Goal: Task Accomplishment & Management: Manage account settings

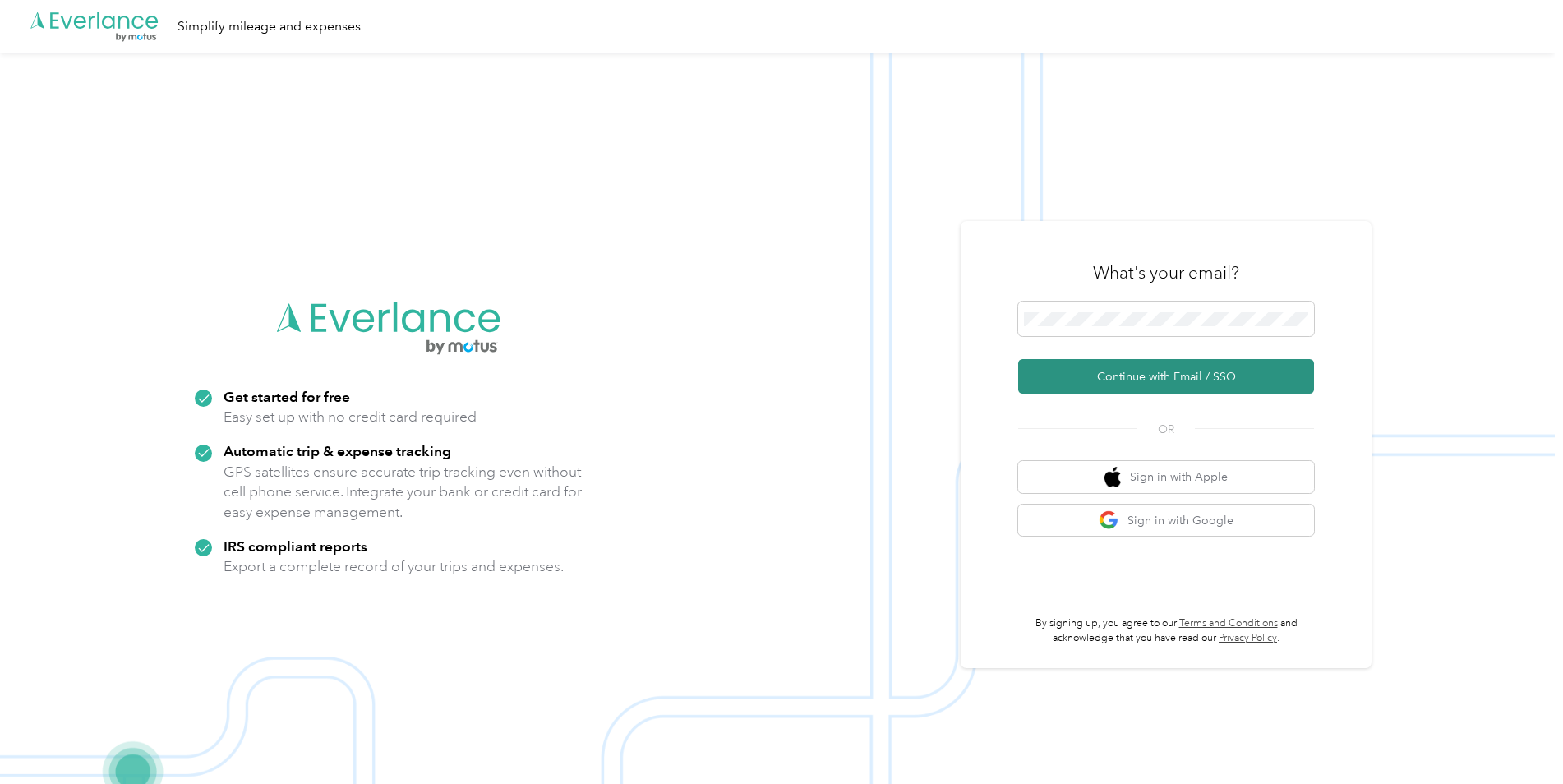
click at [1090, 383] on button "Continue with Email / SSO" at bounding box center [1166, 376] width 296 height 34
click at [1141, 309] on span at bounding box center [1166, 318] width 296 height 34
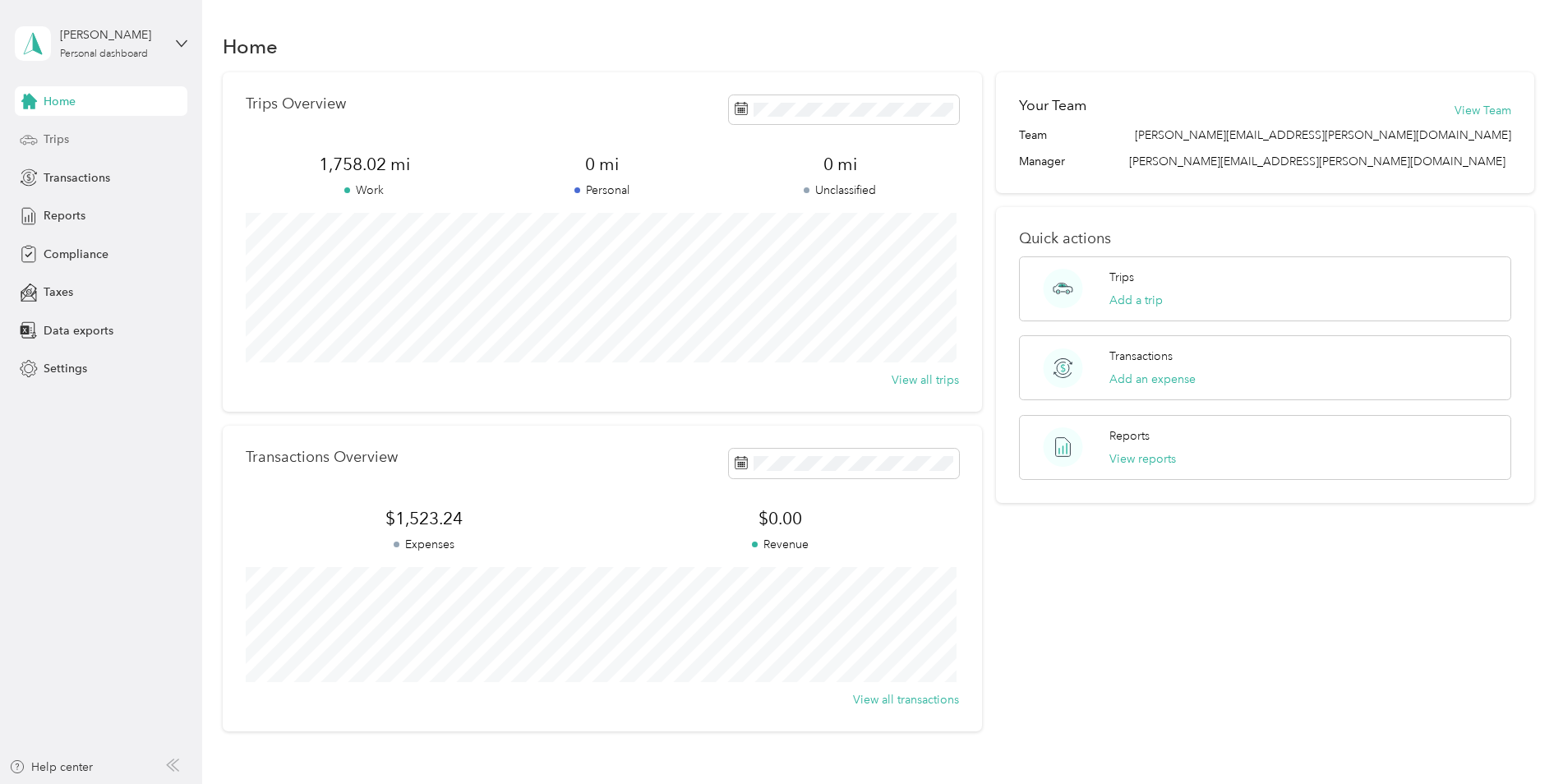
click at [91, 142] on div "Trips" at bounding box center [101, 140] width 173 height 30
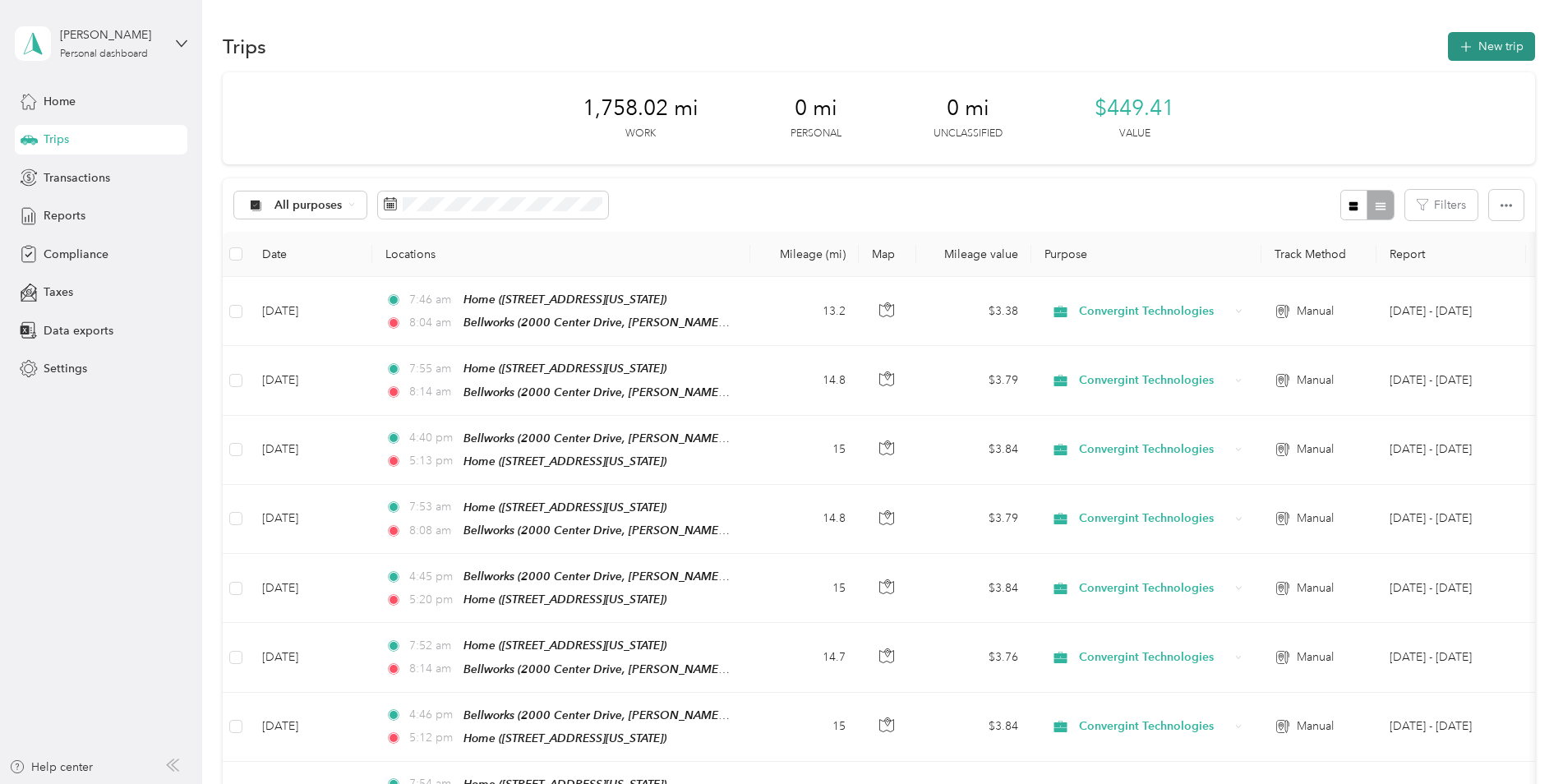
click at [1487, 45] on button "New trip" at bounding box center [1491, 46] width 87 height 29
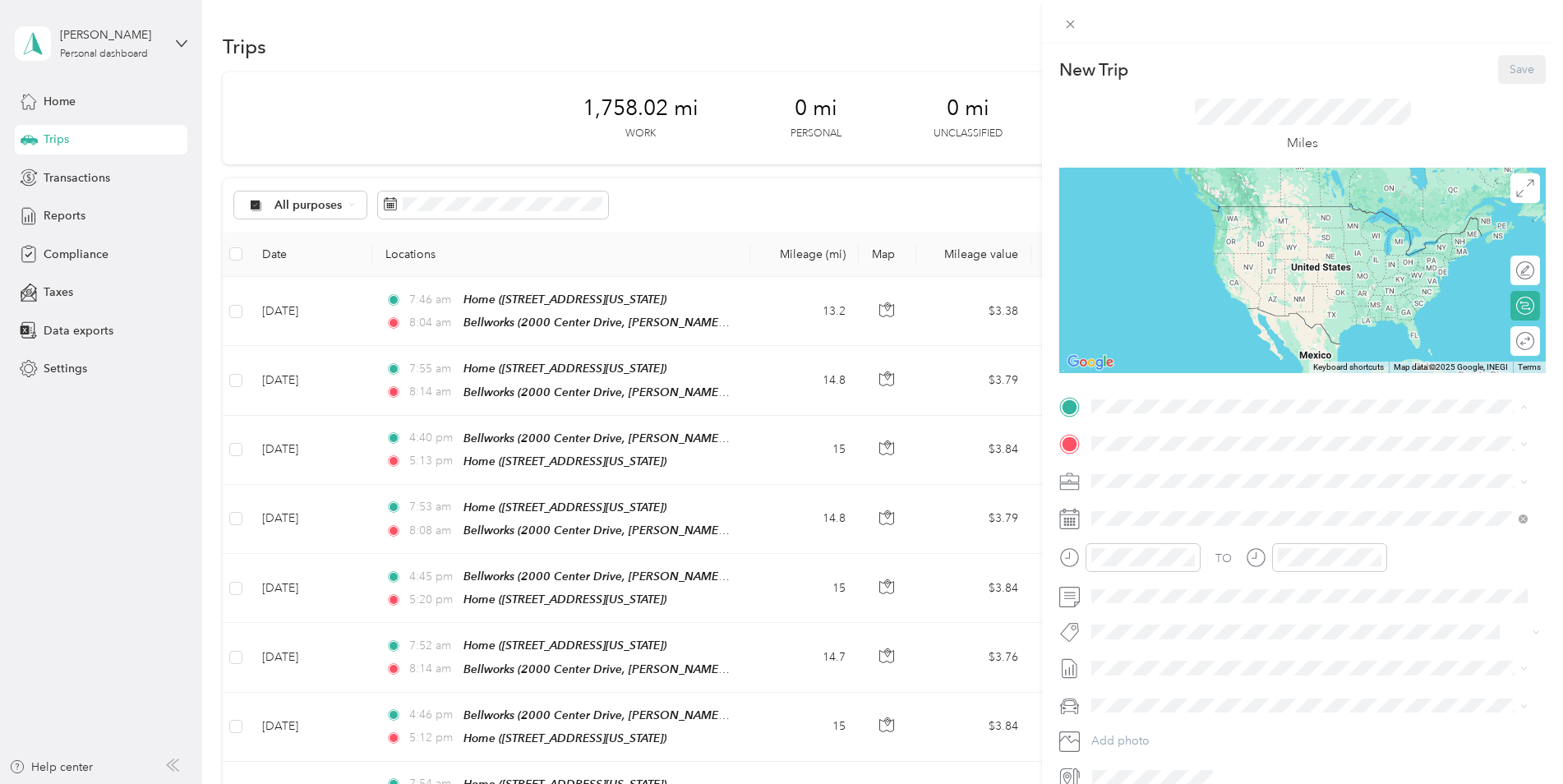
click at [1159, 464] on strong "Bellworks" at bounding box center [1149, 472] width 53 height 15
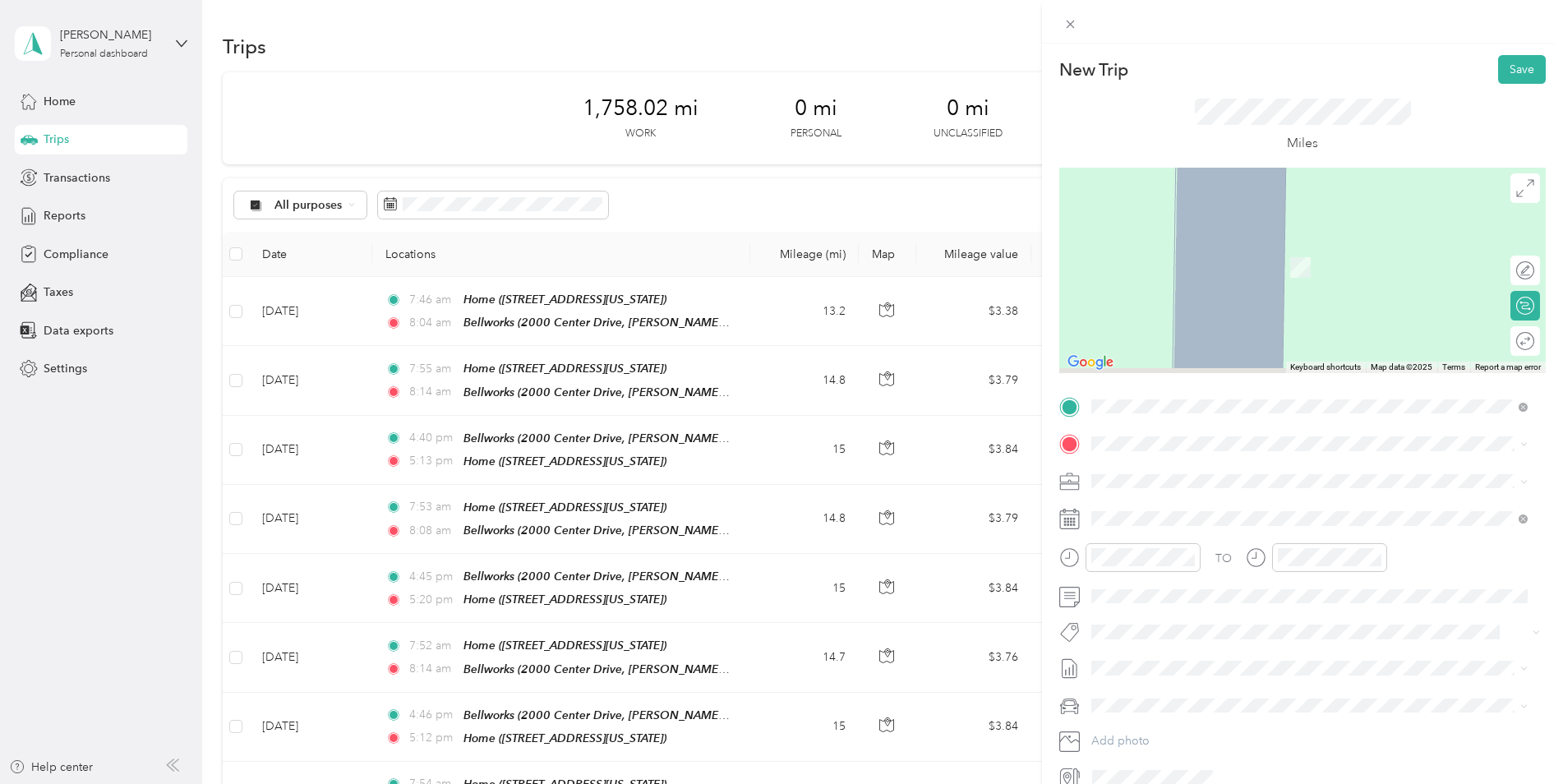
click at [1148, 463] on div "TO Add photo" at bounding box center [1302, 591] width 487 height 397
click at [1148, 455] on span at bounding box center [1316, 444] width 461 height 26
click at [1114, 591] on div "Home [STREET_ADDRESS][US_STATE]" at bounding box center [1309, 570] width 425 height 40
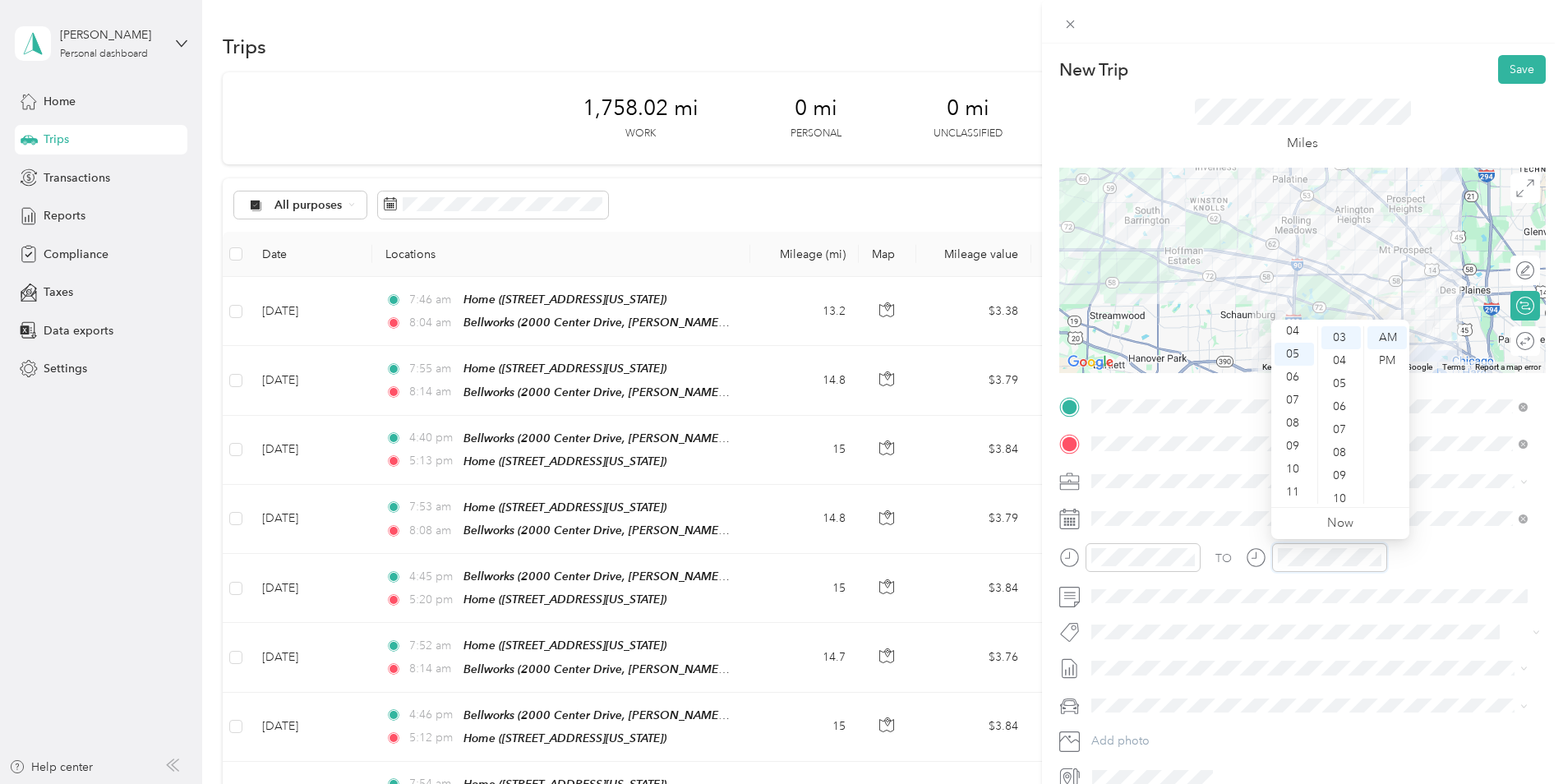
scroll to position [23, 0]
click at [1376, 364] on div "PM" at bounding box center [1387, 360] width 39 height 23
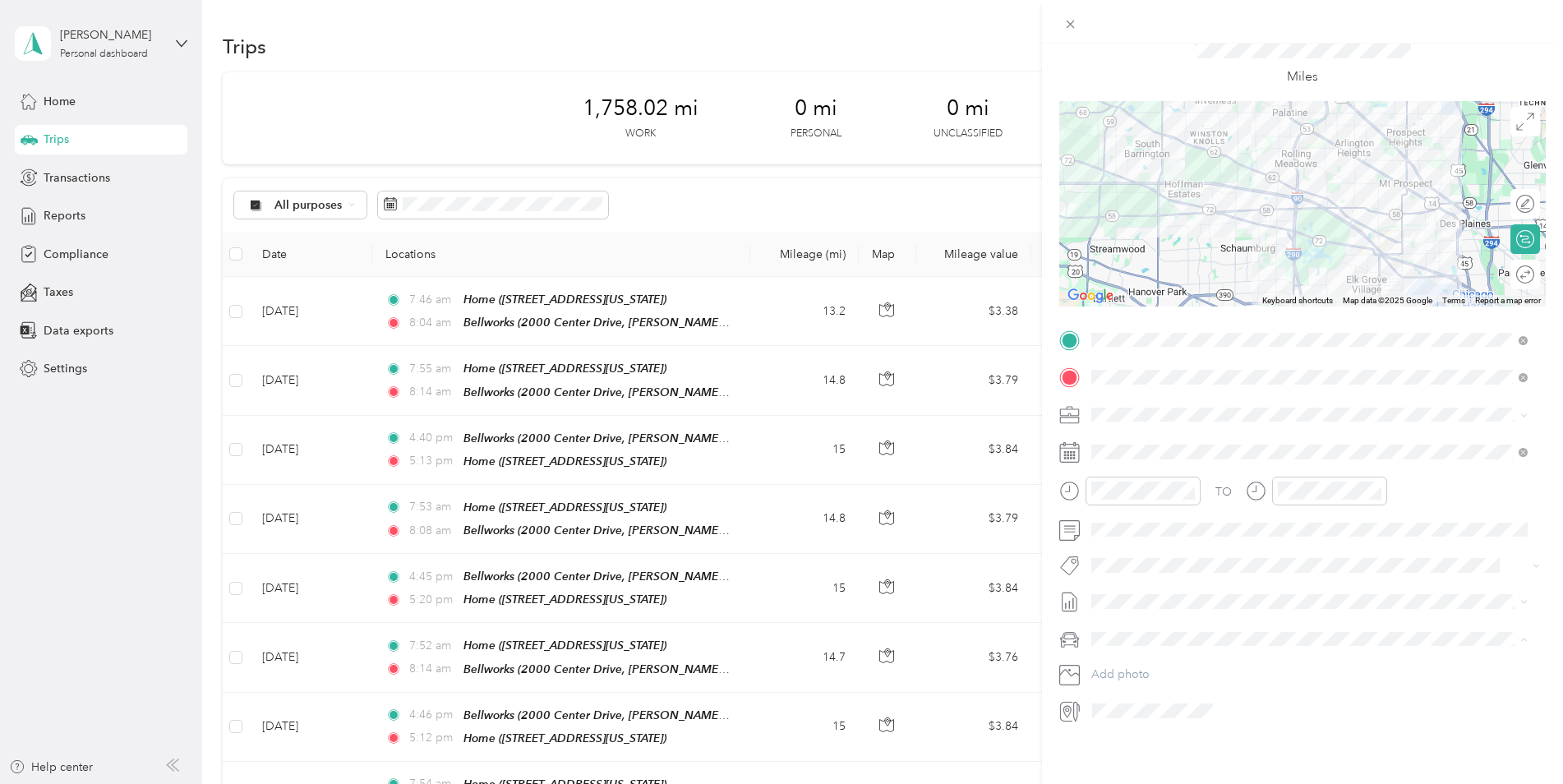
click at [1155, 644] on li "Jeep Grand Cherokee" at bounding box center [1309, 655] width 448 height 29
click at [1196, 664] on div "24" at bounding box center [1189, 668] width 21 height 20
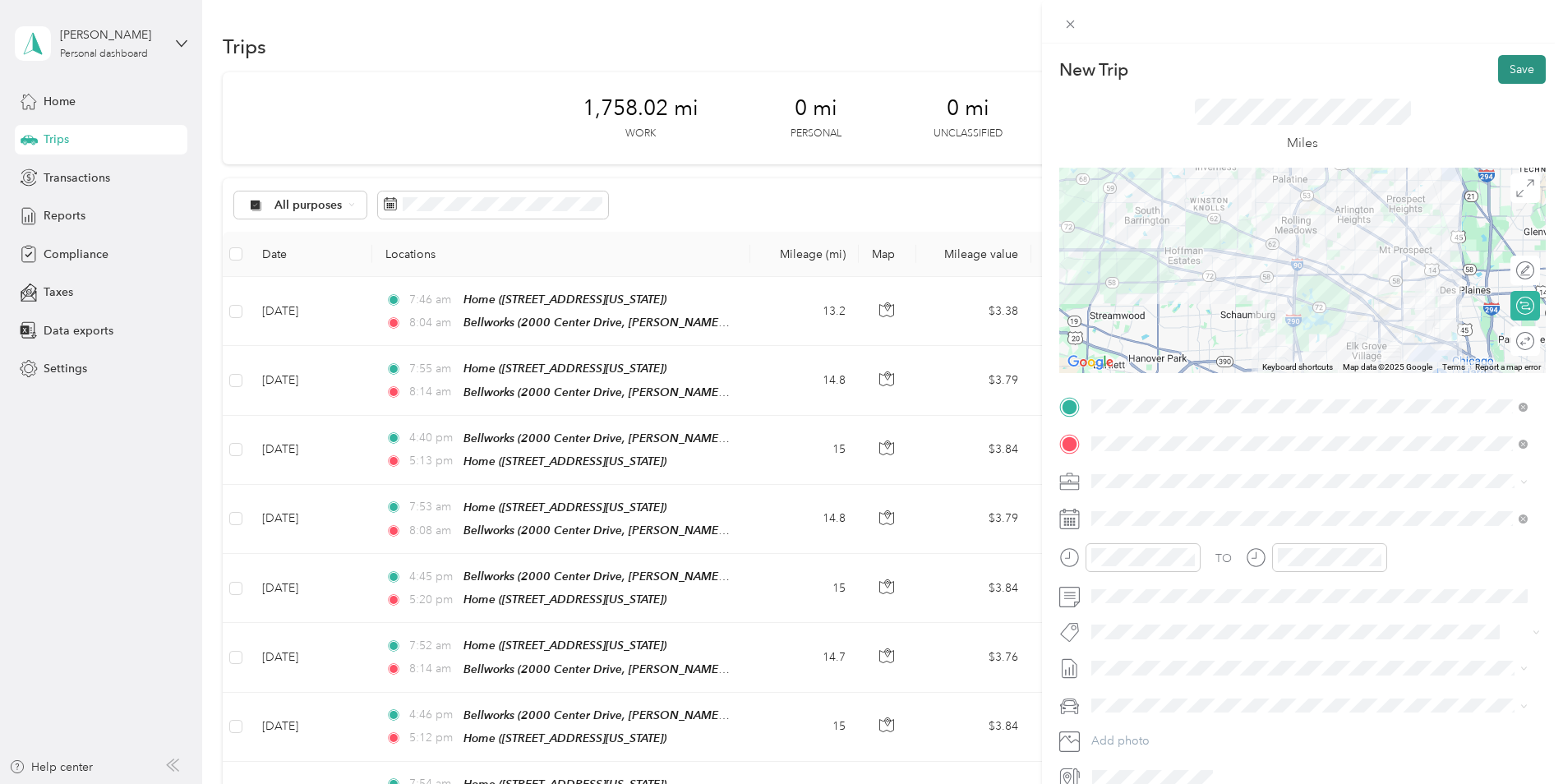
click at [1517, 60] on button "Save" at bounding box center [1521, 69] width 47 height 29
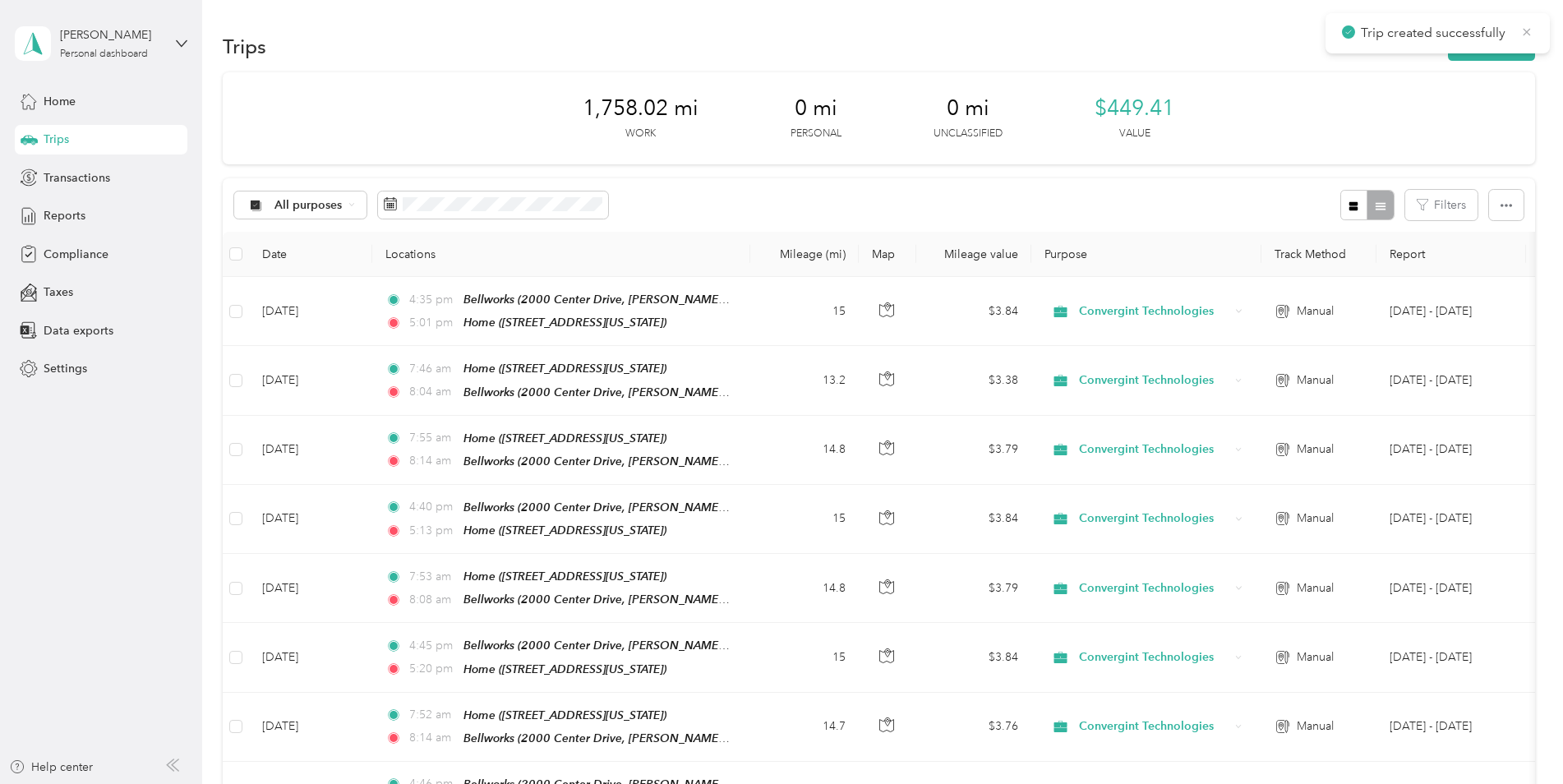
click at [1531, 31] on icon at bounding box center [1527, 33] width 13 height 15
click at [1476, 55] on button "New trip" at bounding box center [1491, 46] width 87 height 29
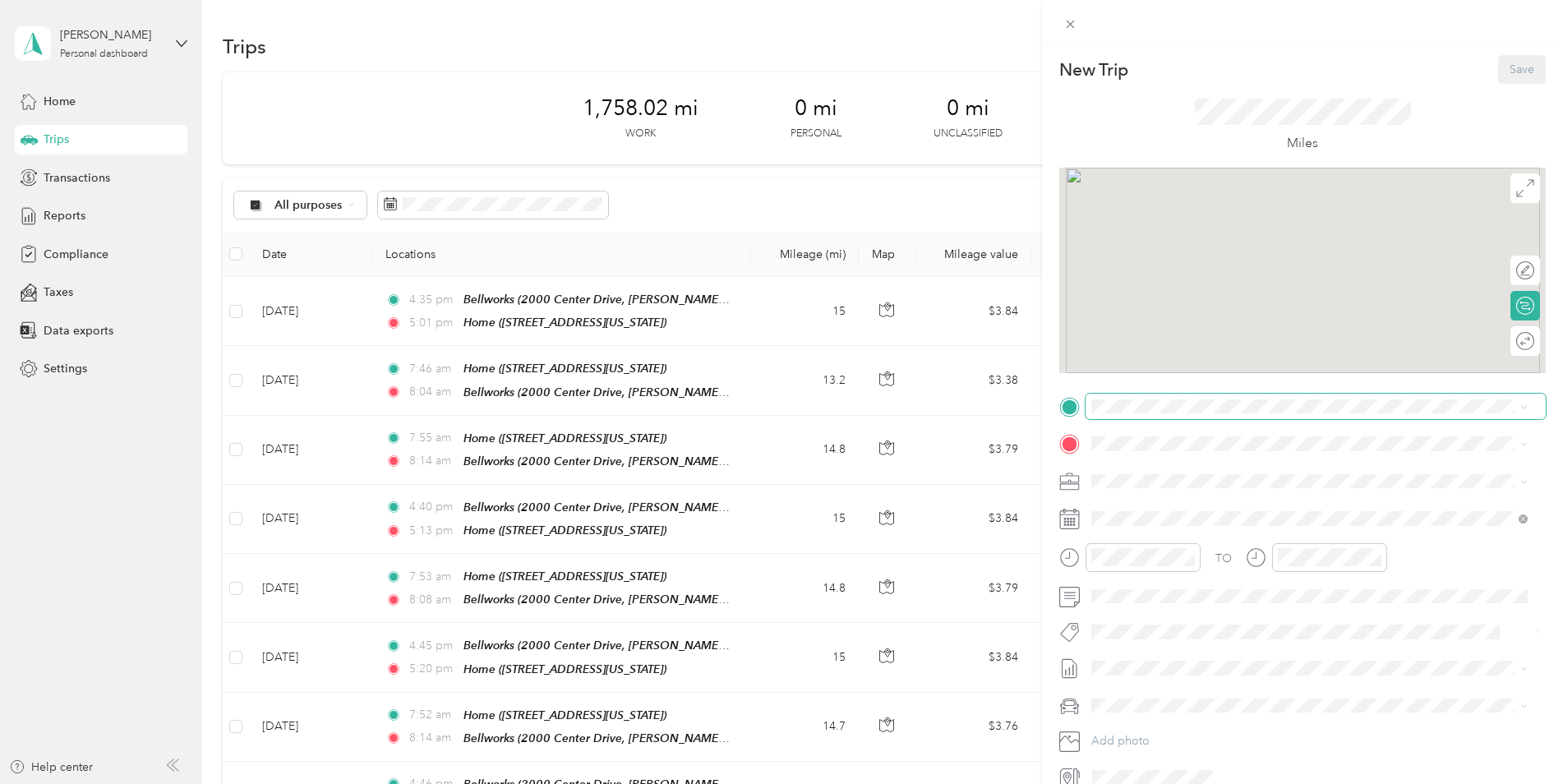
click at [1189, 416] on span at bounding box center [1316, 406] width 461 height 26
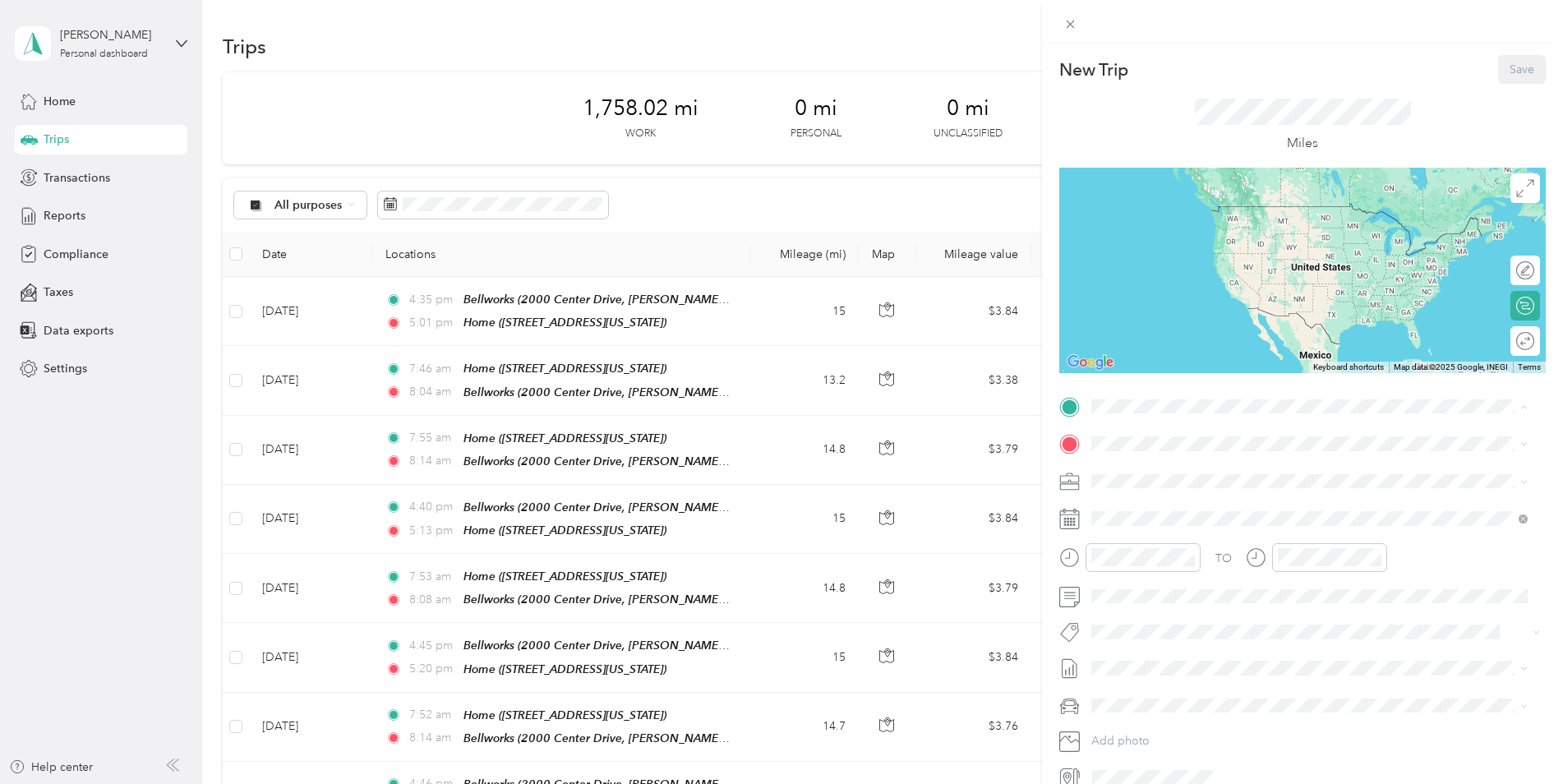
click at [1173, 549] on span "[STREET_ADDRESS][US_STATE]" at bounding box center [1205, 541] width 165 height 14
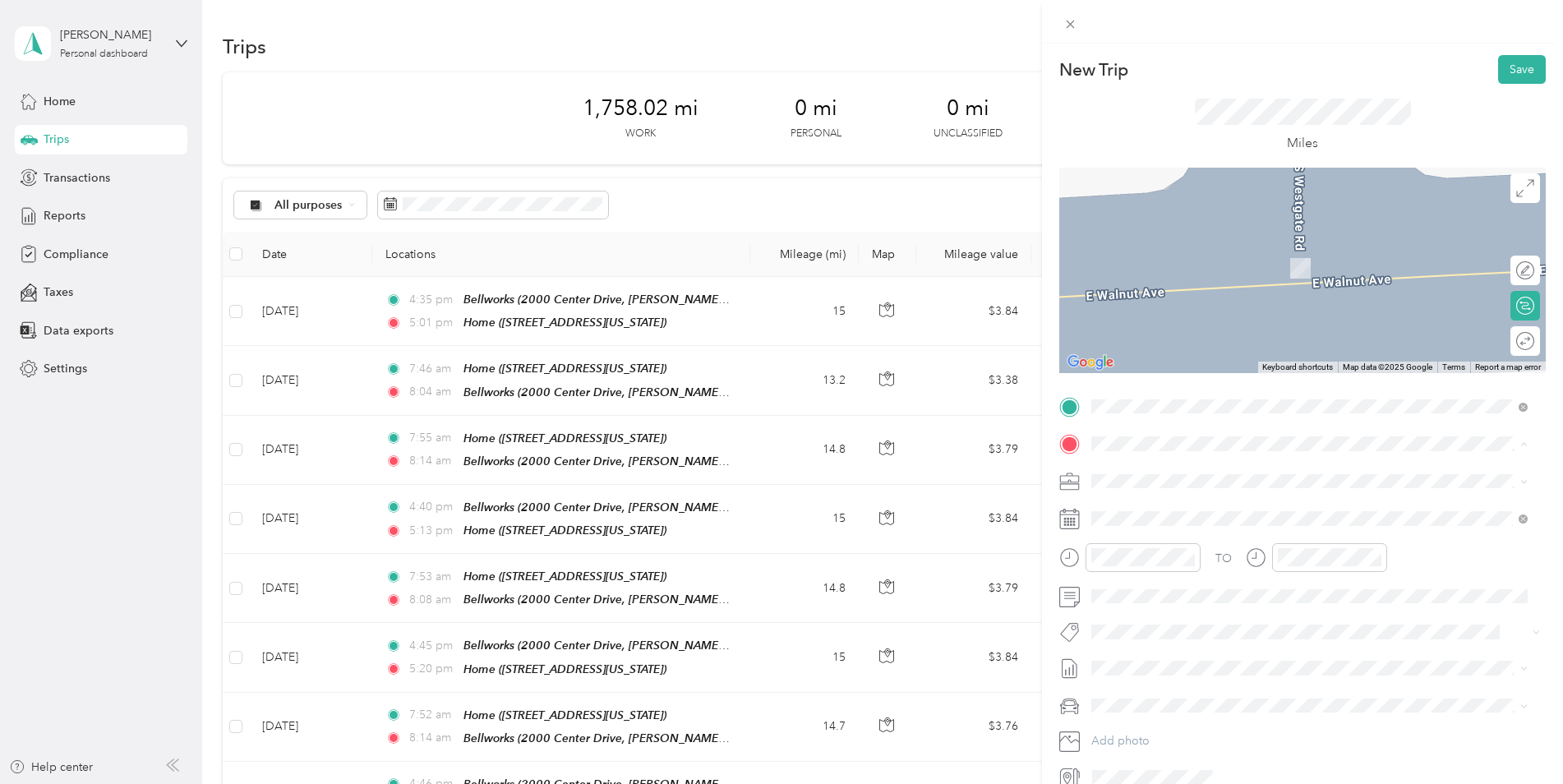
click at [1112, 526] on icon at bounding box center [1105, 519] width 17 height 17
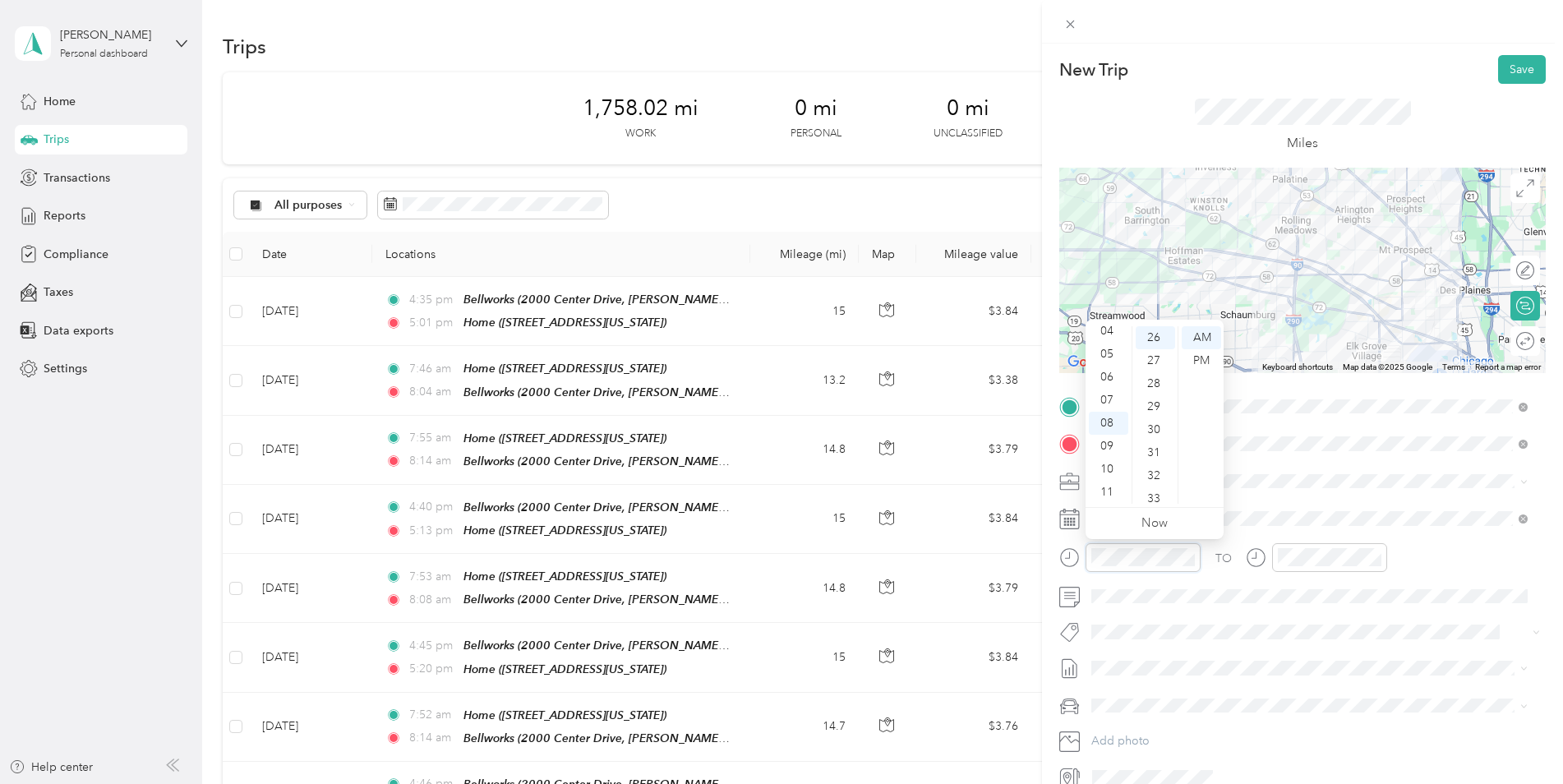
scroll to position [598, 0]
click at [1210, 341] on div "AM" at bounding box center [1201, 338] width 39 height 23
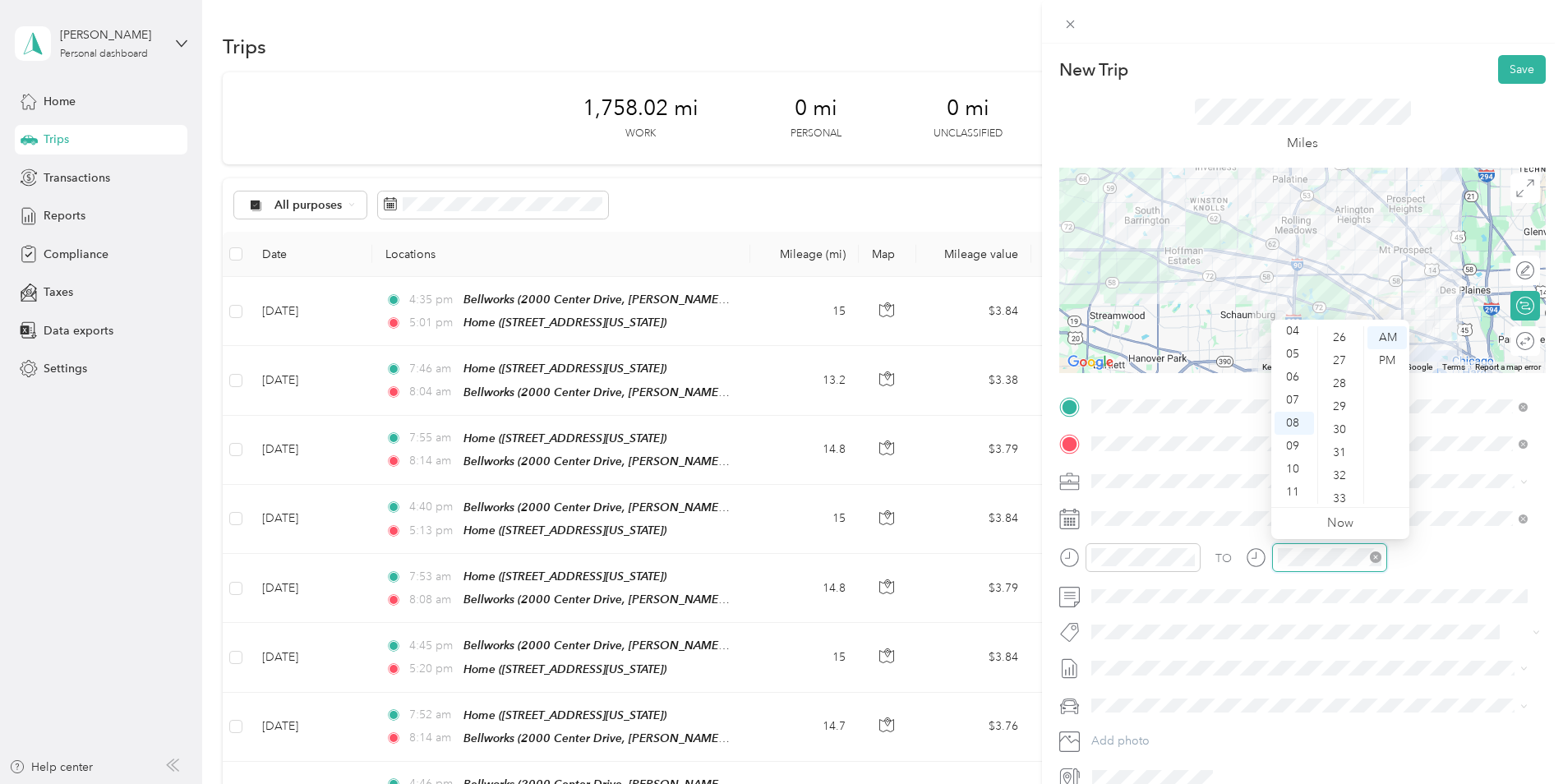
scroll to position [345, 0]
click at [1347, 336] on div "15" at bounding box center [1341, 338] width 39 height 23
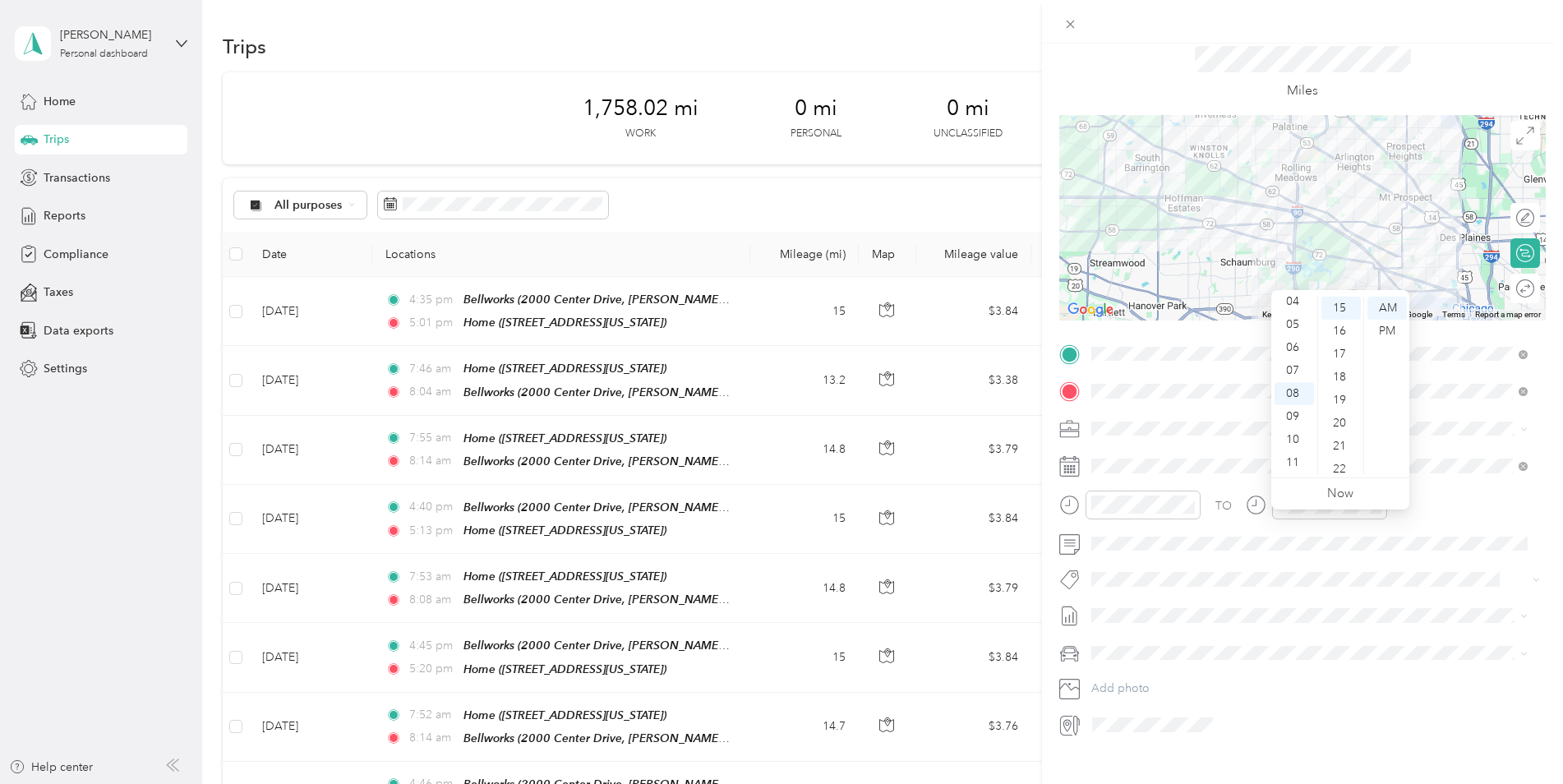
scroll to position [79, 0]
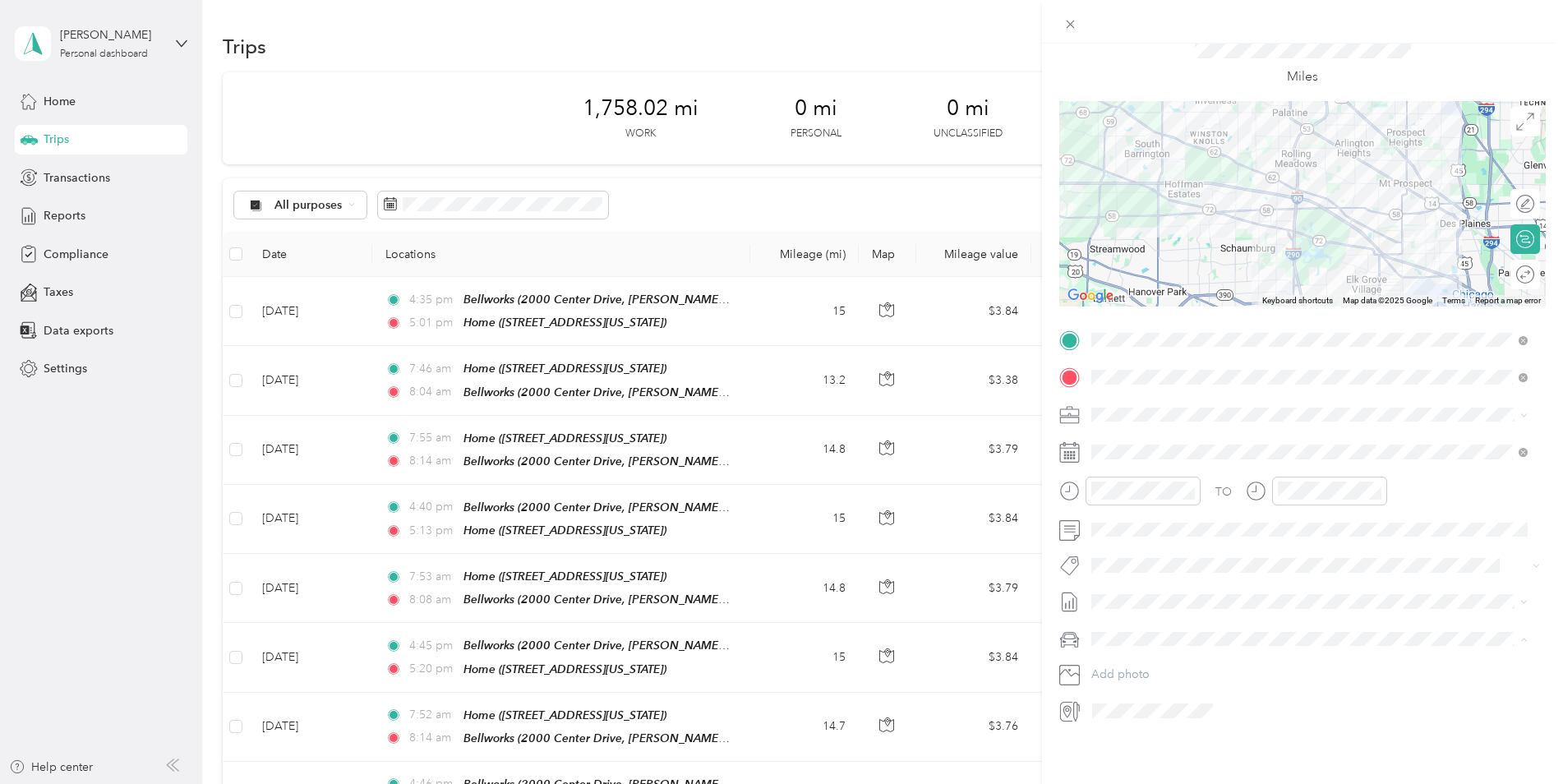
click at [1196, 649] on div "Jeep Grand Cherokee" at bounding box center [1309, 655] width 425 height 18
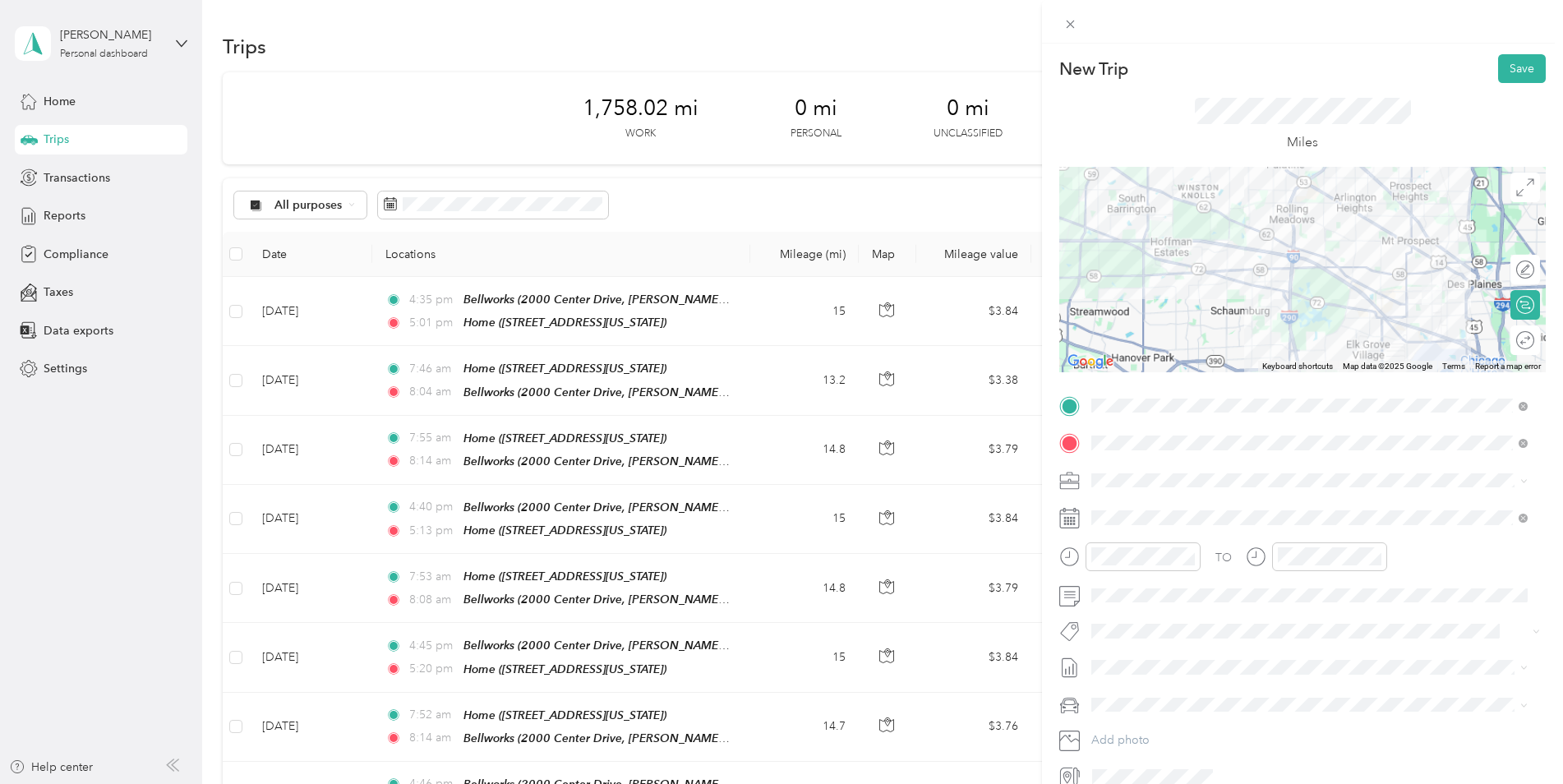
scroll to position [0, 0]
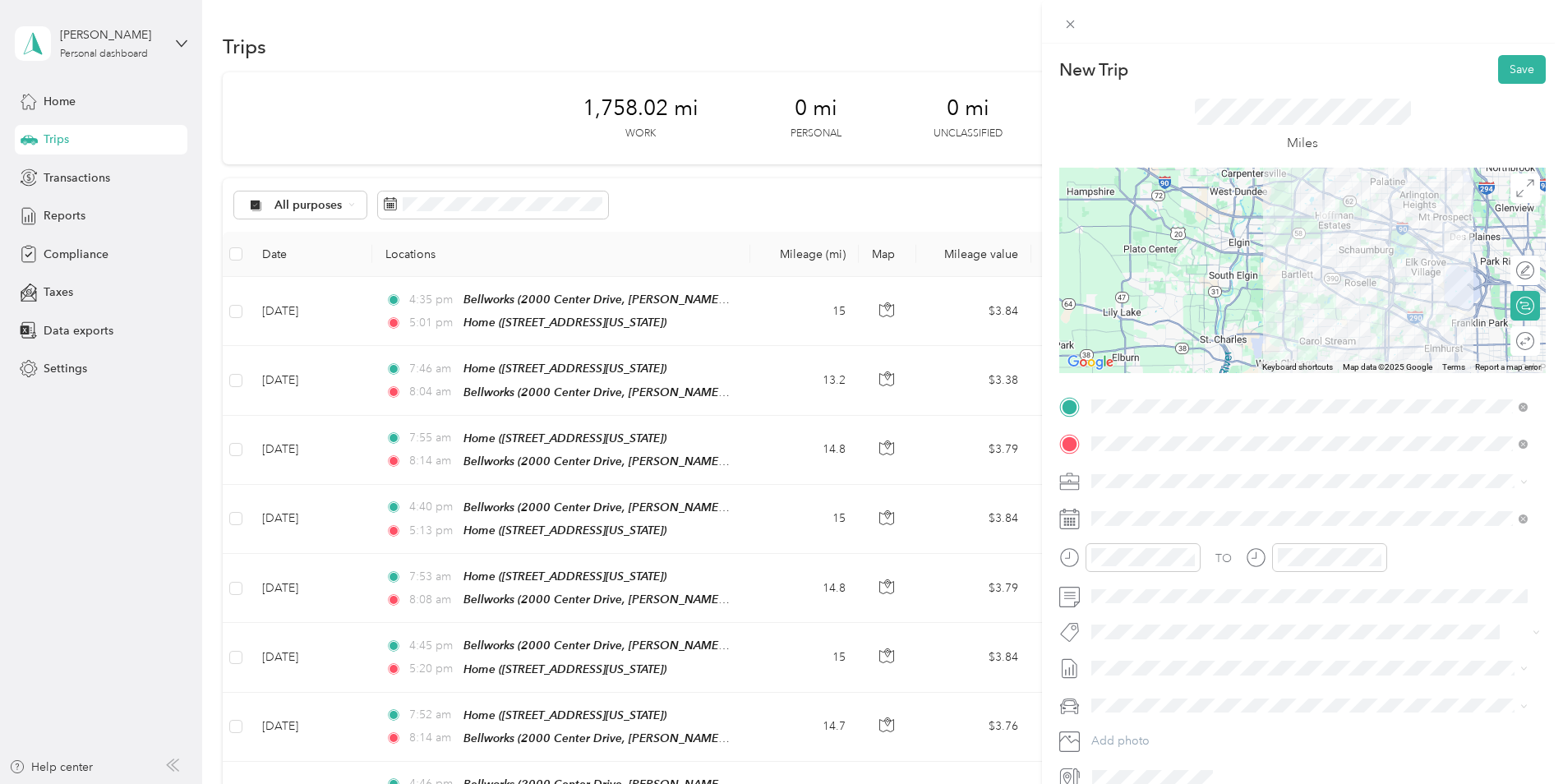
click at [1530, 45] on div "New Trip Save This trip cannot be edited because it is either under review, app…" at bounding box center [1302, 435] width 521 height 784
click at [1524, 68] on button "Save" at bounding box center [1521, 69] width 47 height 29
